Goal: Check status

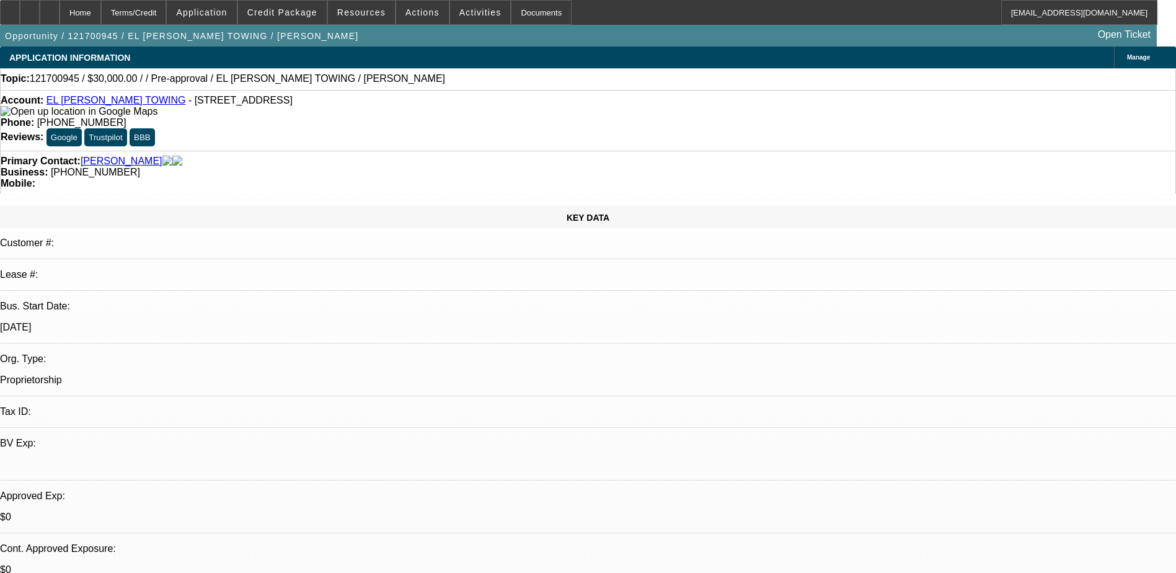
select select "0"
select select "2"
select select "0.1"
select select "1"
select select "2"
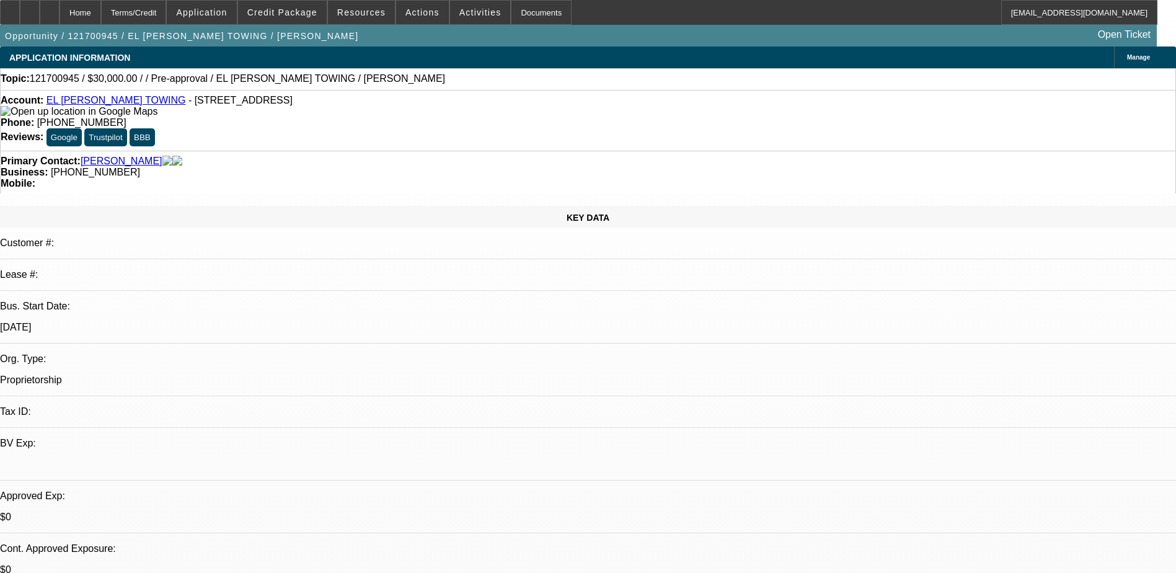
select select
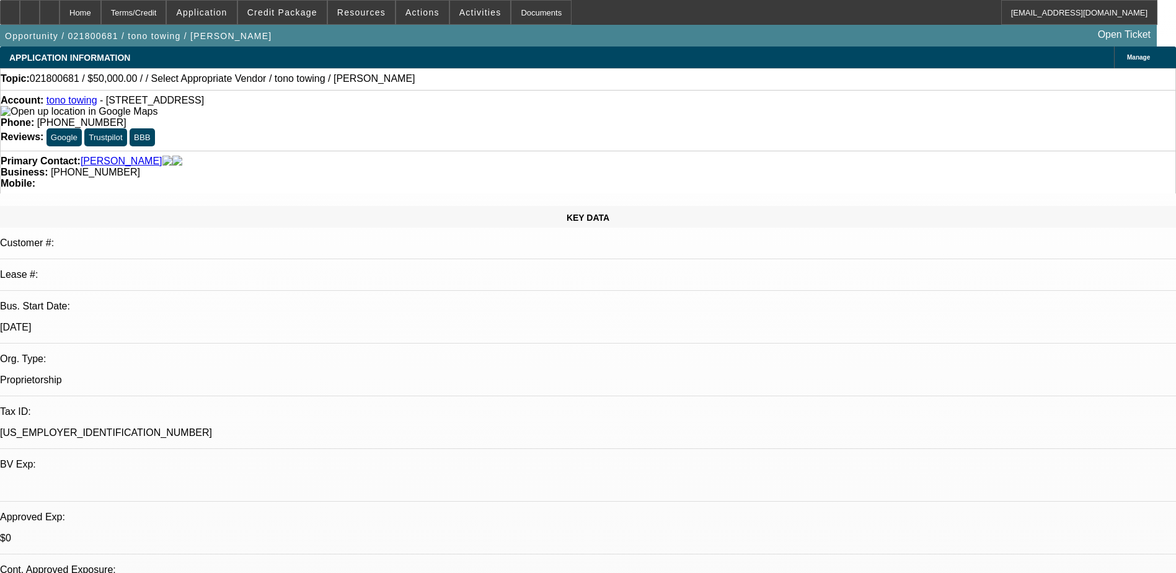
select select "0"
select select "2"
select select "0.1"
